Goal: Navigation & Orientation: Find specific page/section

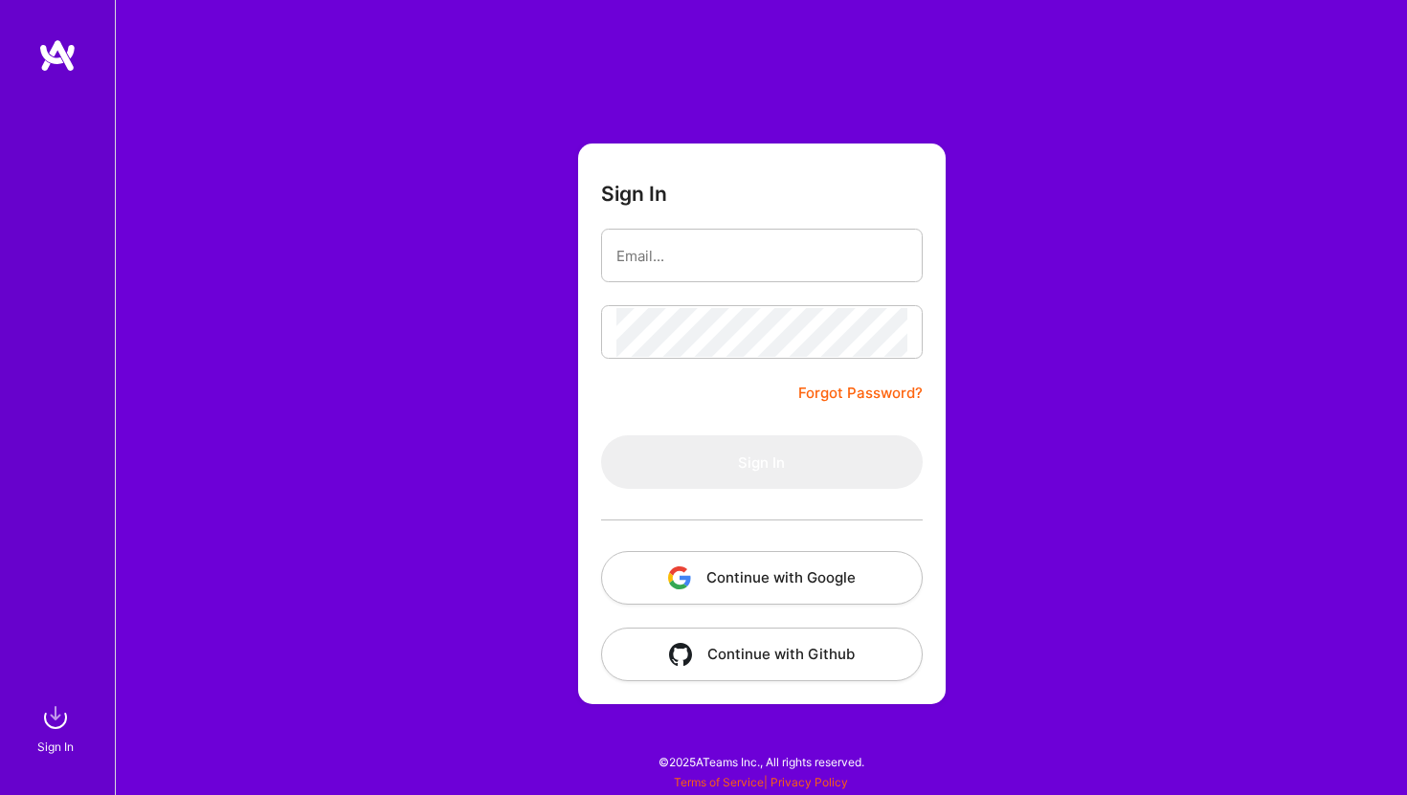
click at [689, 585] on img "button" at bounding box center [679, 577] width 23 height 23
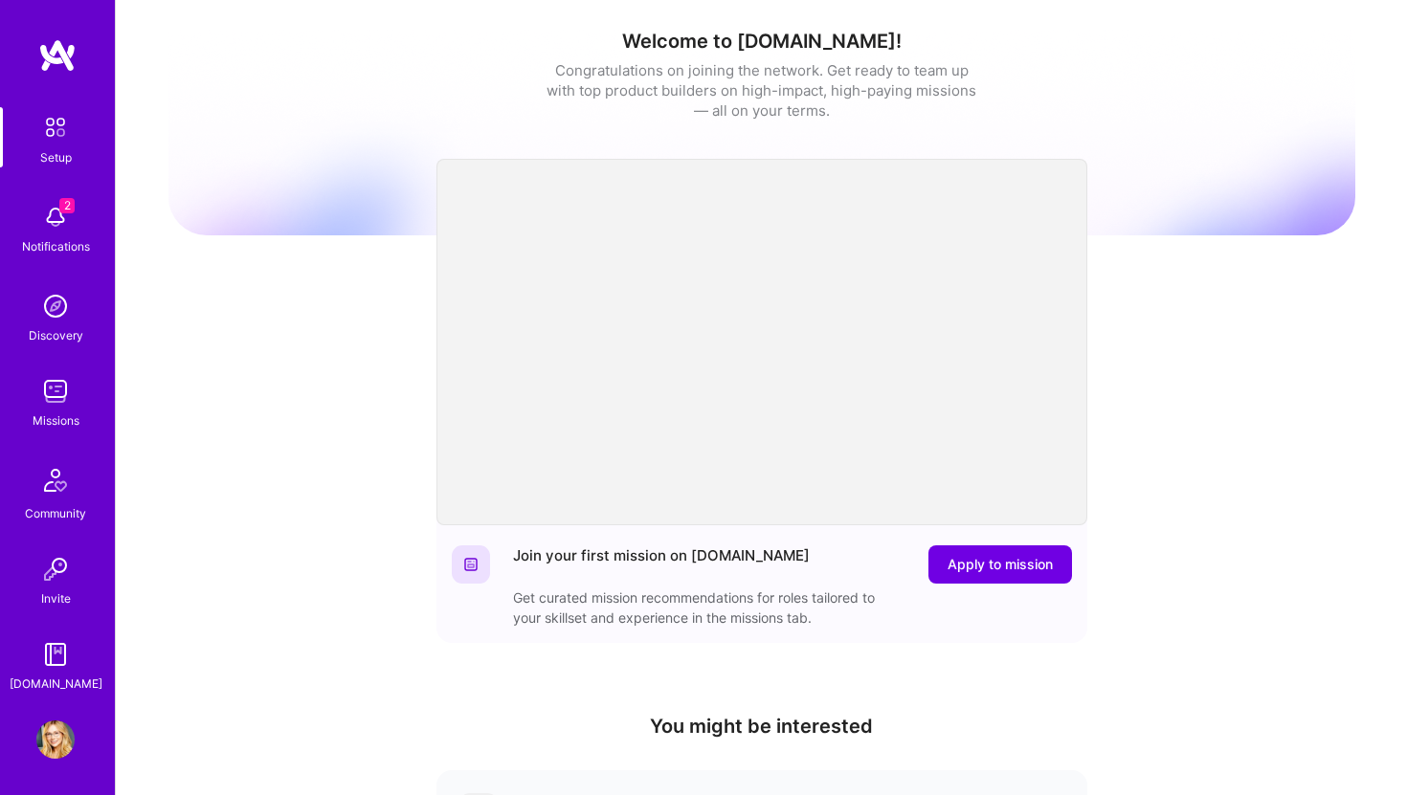
click at [66, 211] on span "2" at bounding box center [66, 205] width 15 height 15
click at [52, 227] on div "Setup 2 Notifications Discovery Missions Community Invite [DOMAIN_NAME]" at bounding box center [57, 400] width 115 height 587
click at [52, 227] on img at bounding box center [55, 217] width 38 height 38
click at [56, 207] on div "Setup 2 Notifications Discovery Missions Community Invite [DOMAIN_NAME]" at bounding box center [57, 400] width 115 height 587
click at [56, 207] on img at bounding box center [55, 217] width 38 height 38
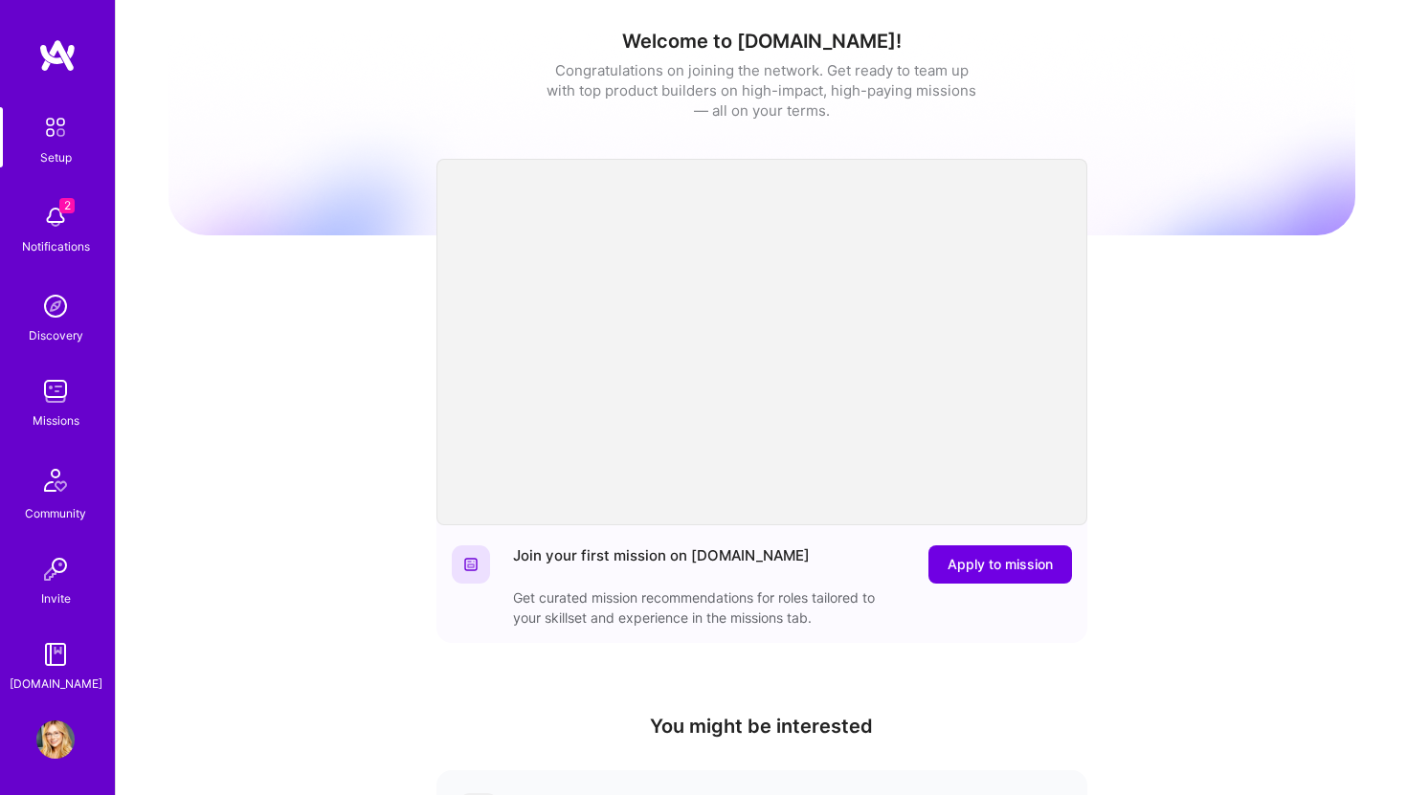
click at [57, 209] on div "Setup 2 Notifications Discovery Missions Community Invite [DOMAIN_NAME]" at bounding box center [57, 400] width 115 height 587
click at [57, 209] on img at bounding box center [55, 217] width 38 height 38
